Goal: Check status

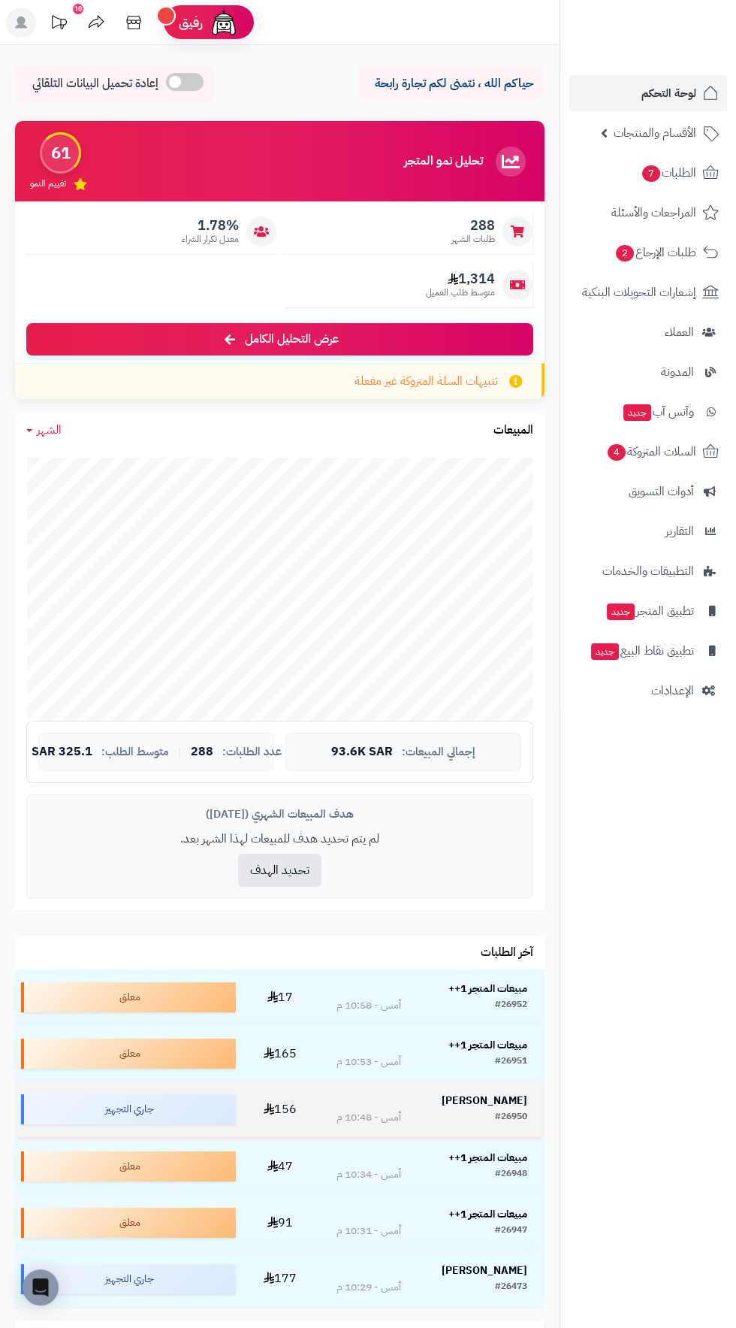
click at [510, 1100] on strong "[PERSON_NAME]" at bounding box center [485, 1101] width 86 height 16
